Goal: Task Accomplishment & Management: Use online tool/utility

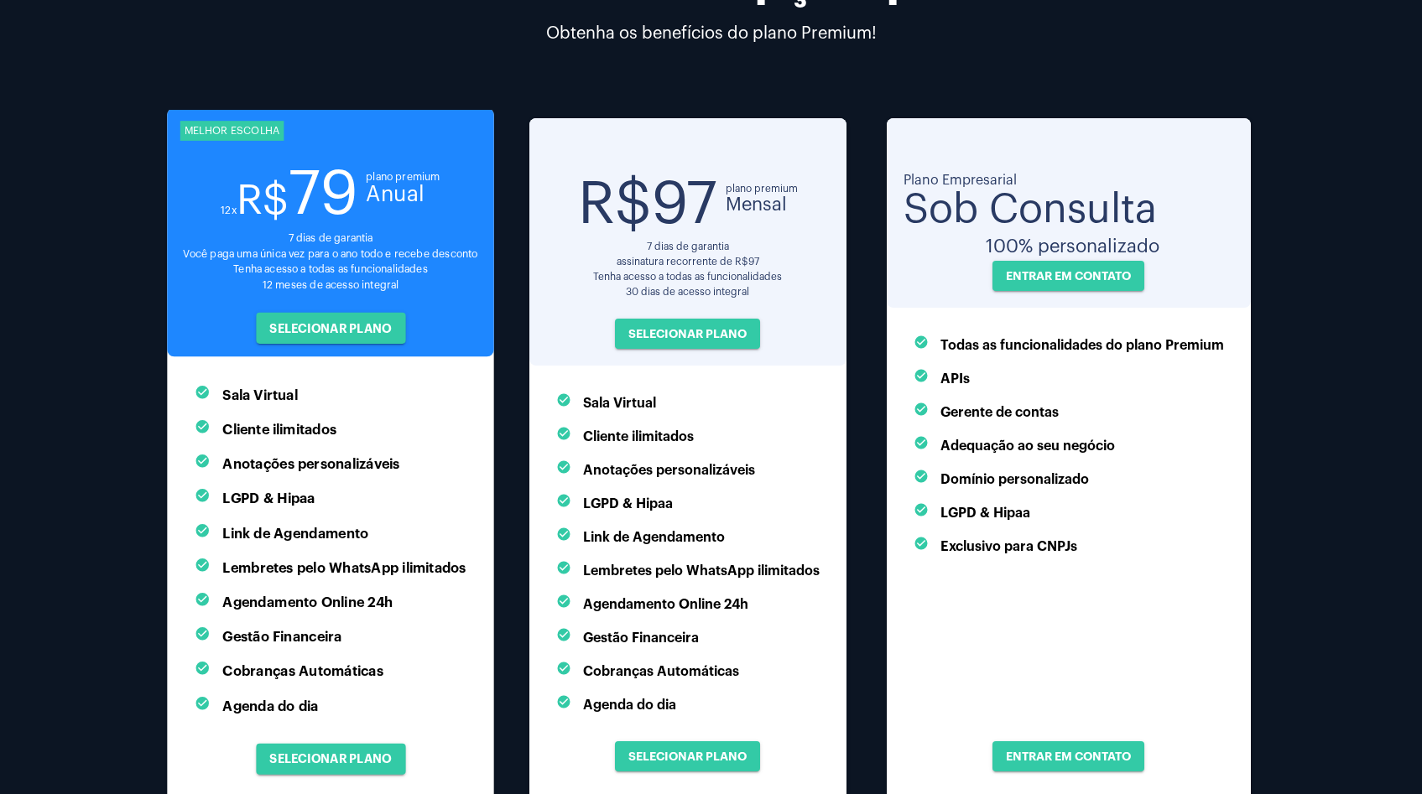
scroll to position [227, 0]
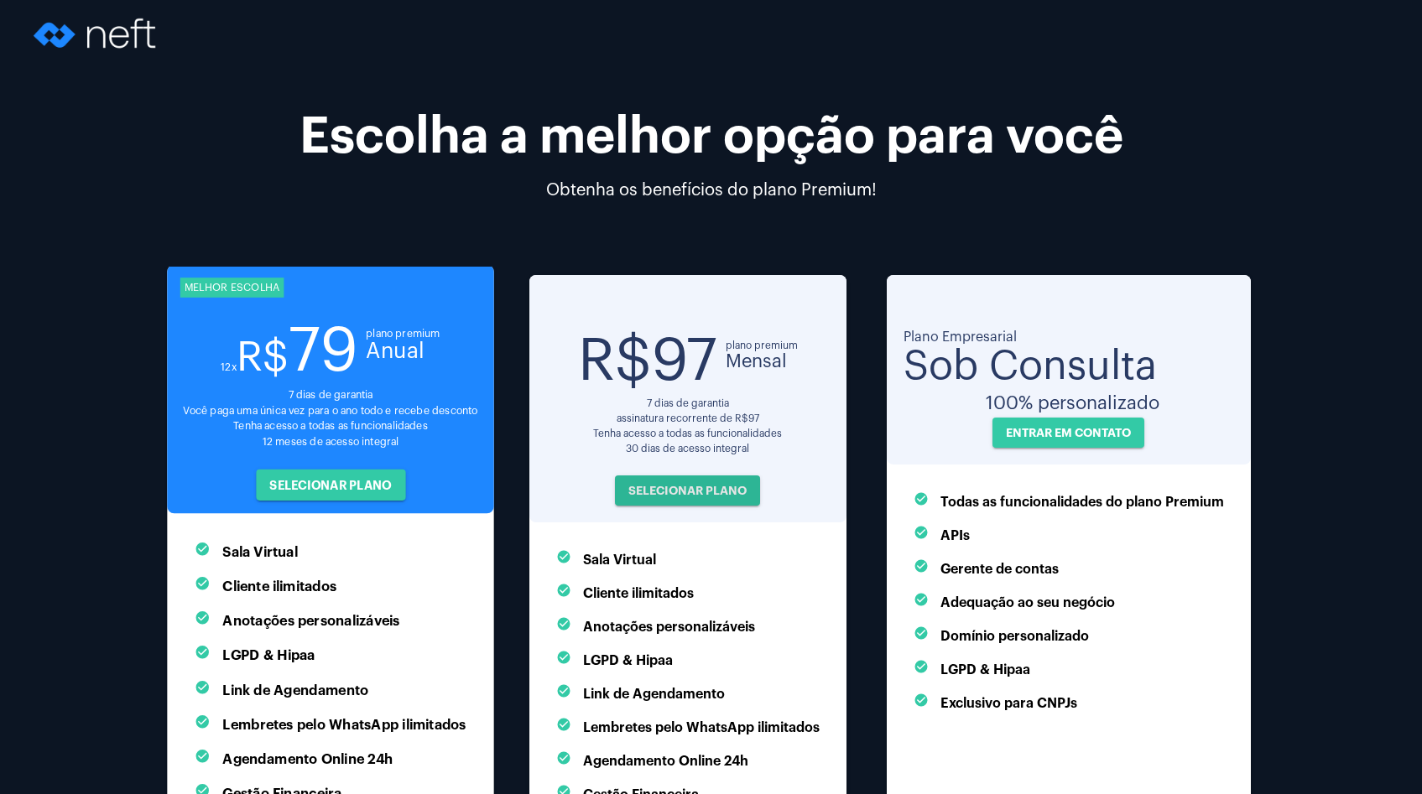
click at [739, 497] on button "SELECIONAR PLANO" at bounding box center [687, 491] width 145 height 30
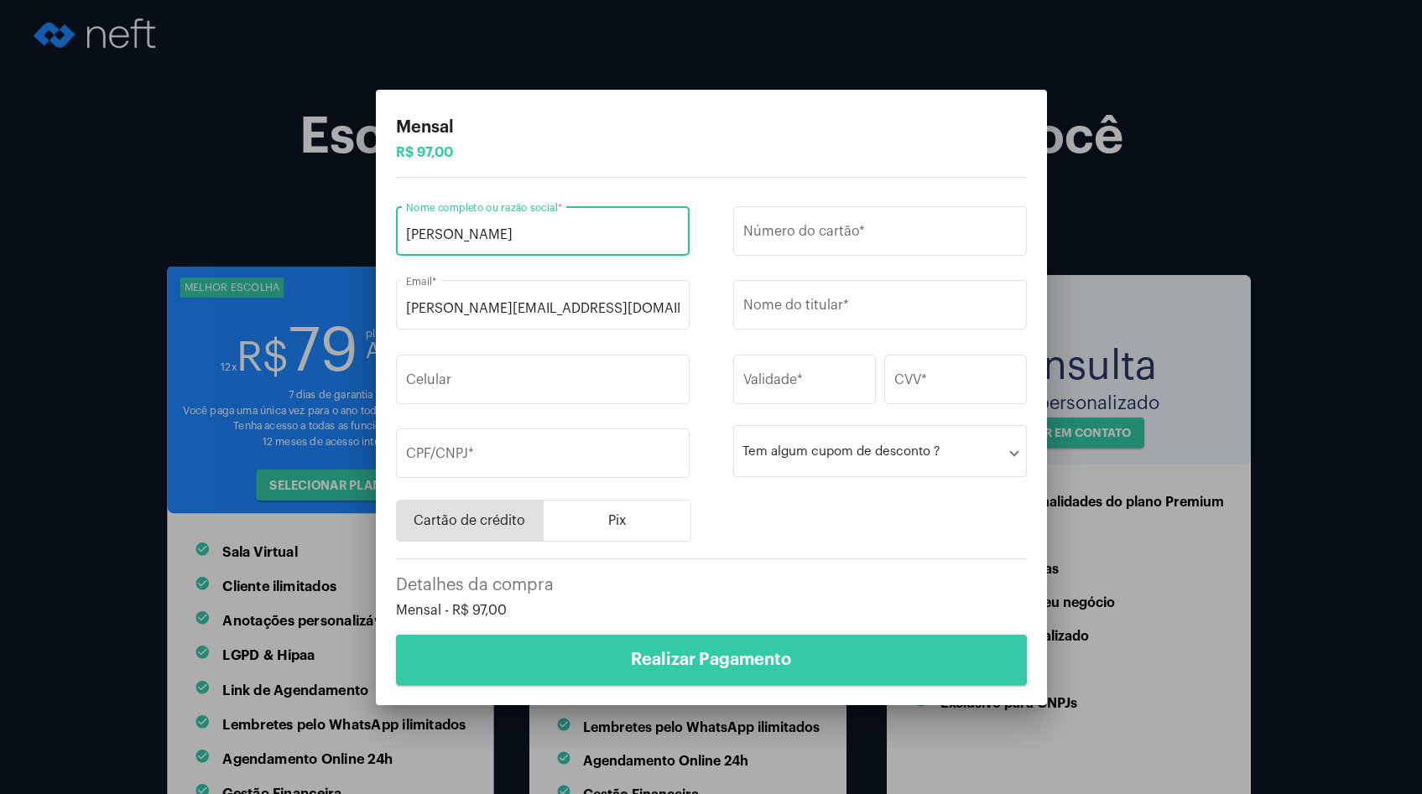
click at [1119, 120] on div at bounding box center [711, 397] width 1422 height 794
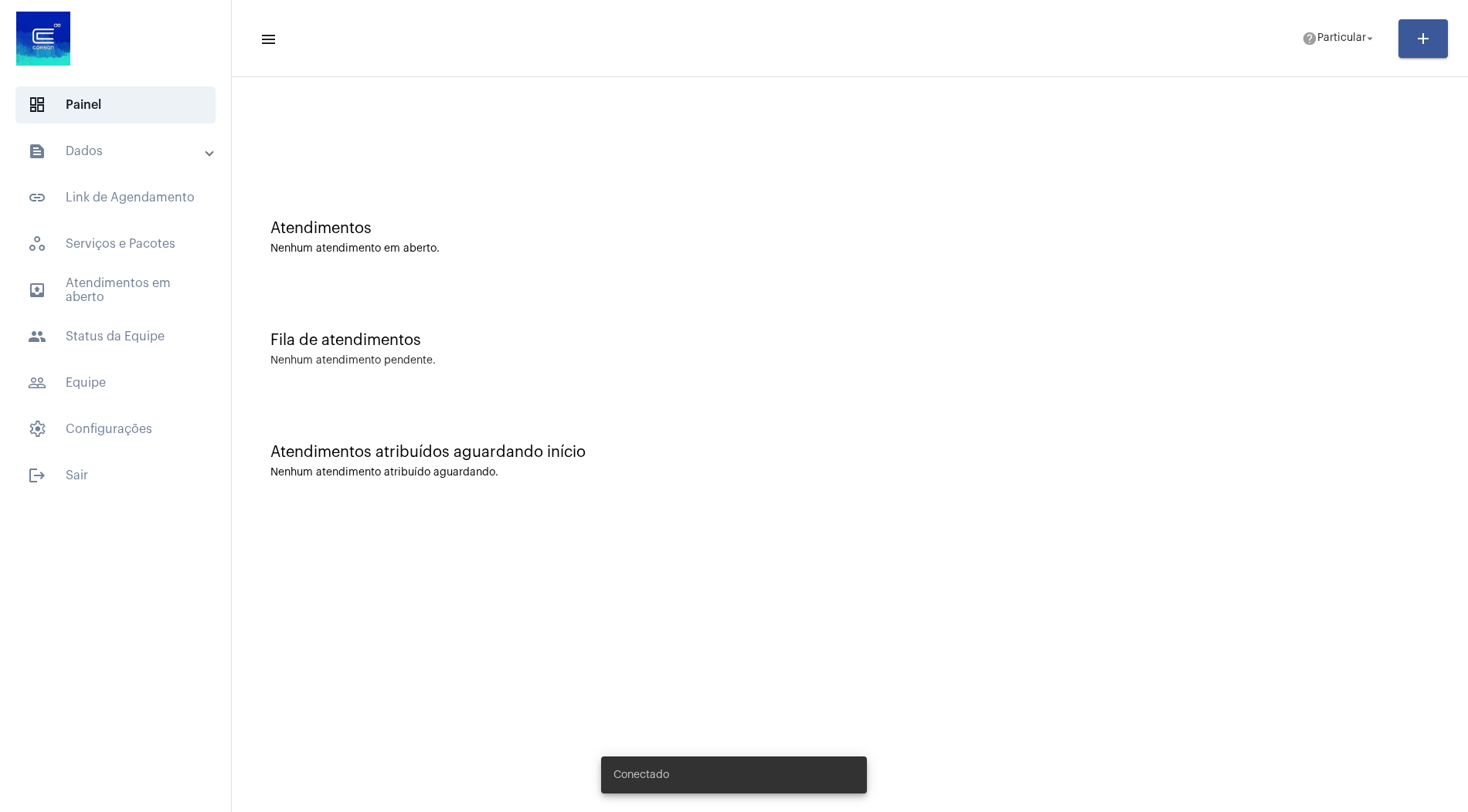
click at [151, 170] on mat-accordion "text_snippet_outlined Dados text_snippet_outlined Relatórios history_outlined H…" at bounding box center [115, 290] width 231 height 315
click at [149, 145] on mat-panel-title "text_snippet_outlined Dados" at bounding box center [117, 151] width 179 height 18
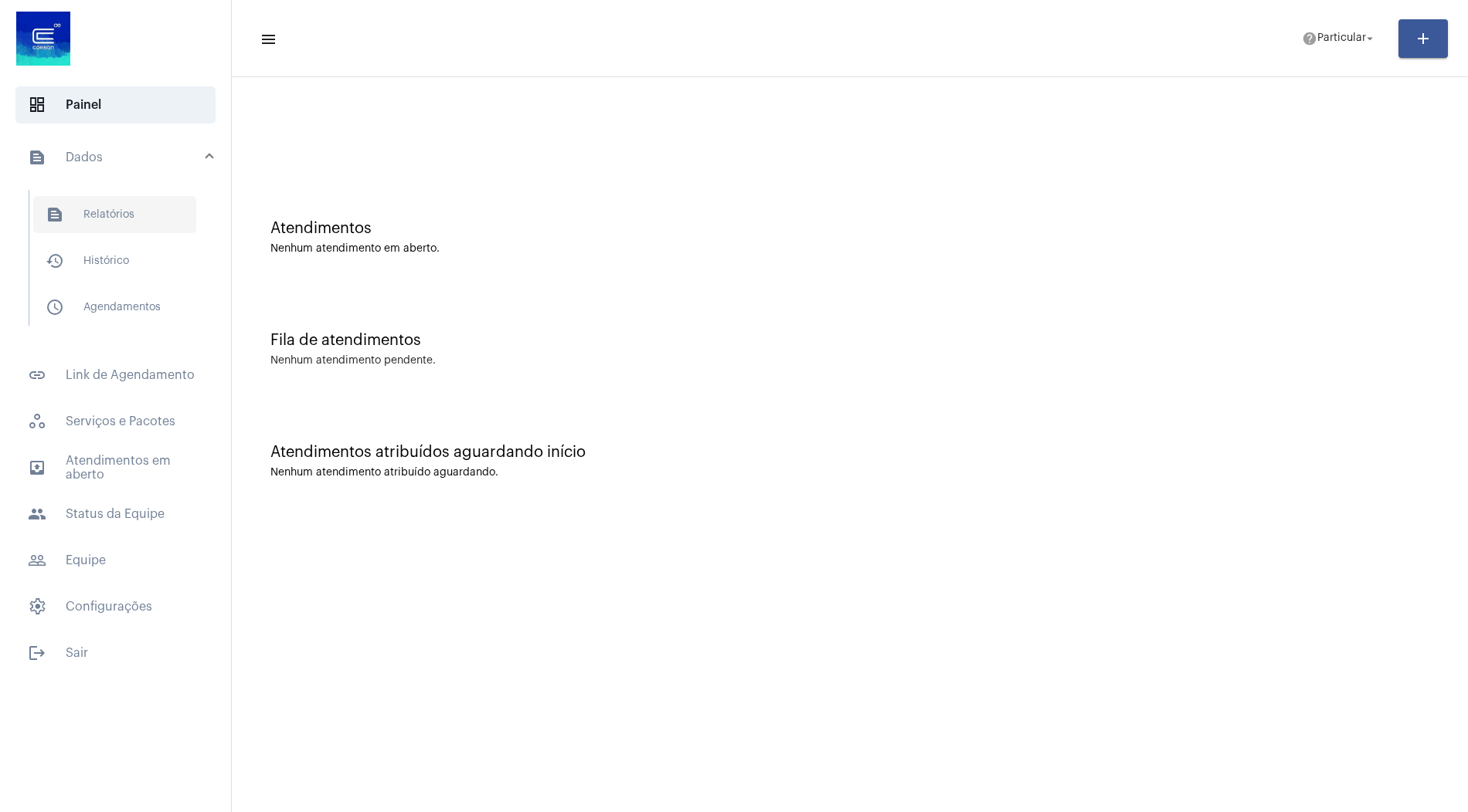
click at [136, 217] on span "text_snippet_outlined Relatórios" at bounding box center [114, 215] width 163 height 37
